Goal: Task Accomplishment & Management: Use online tool/utility

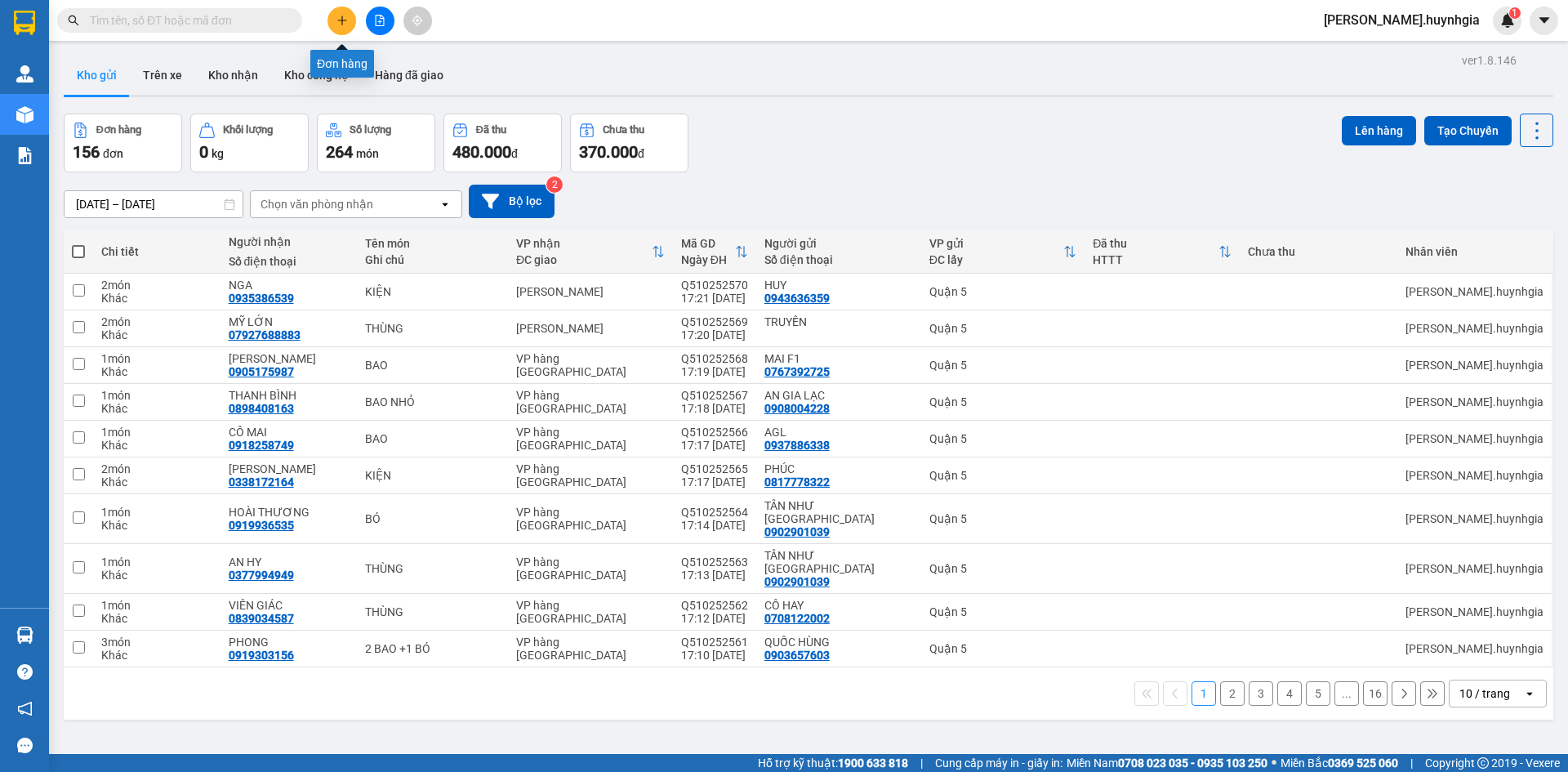
click at [347, 26] on button at bounding box center [341, 21] width 28 height 28
